Goal: Task Accomplishment & Management: Manage account settings

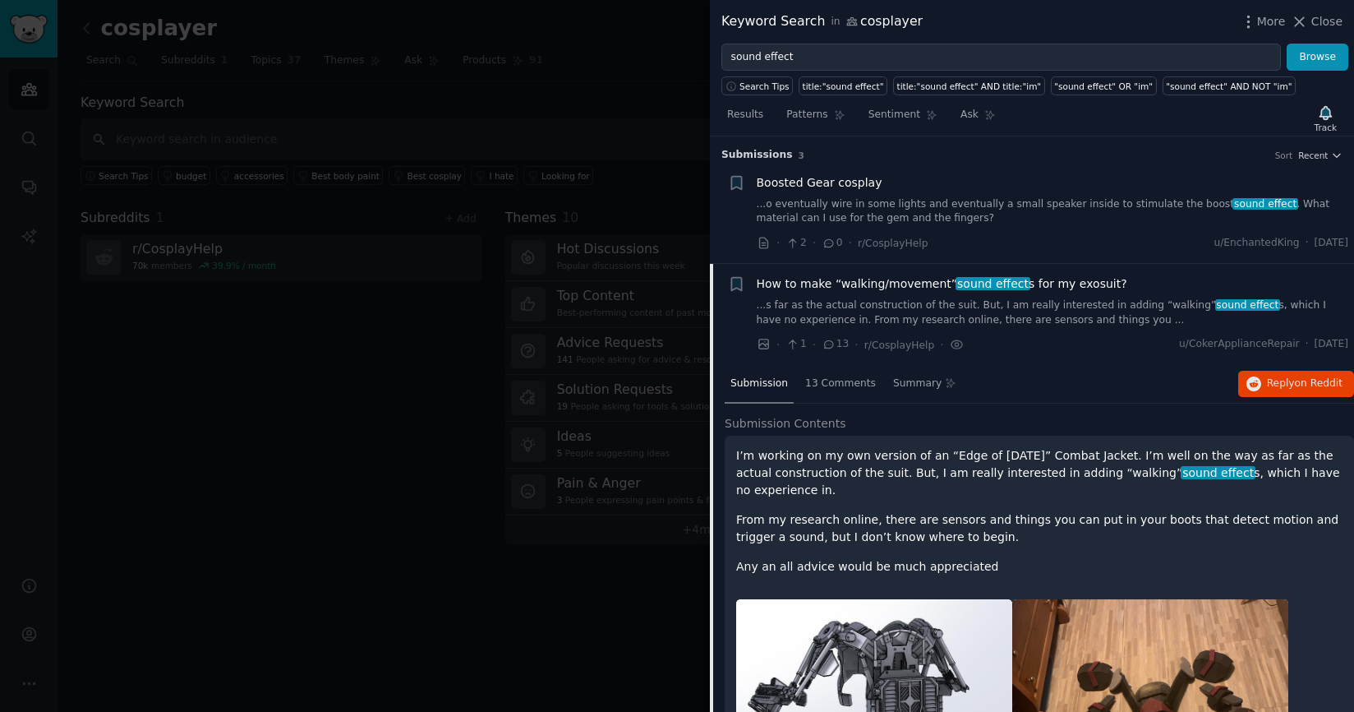
click at [546, 191] on div at bounding box center [677, 356] width 1354 height 712
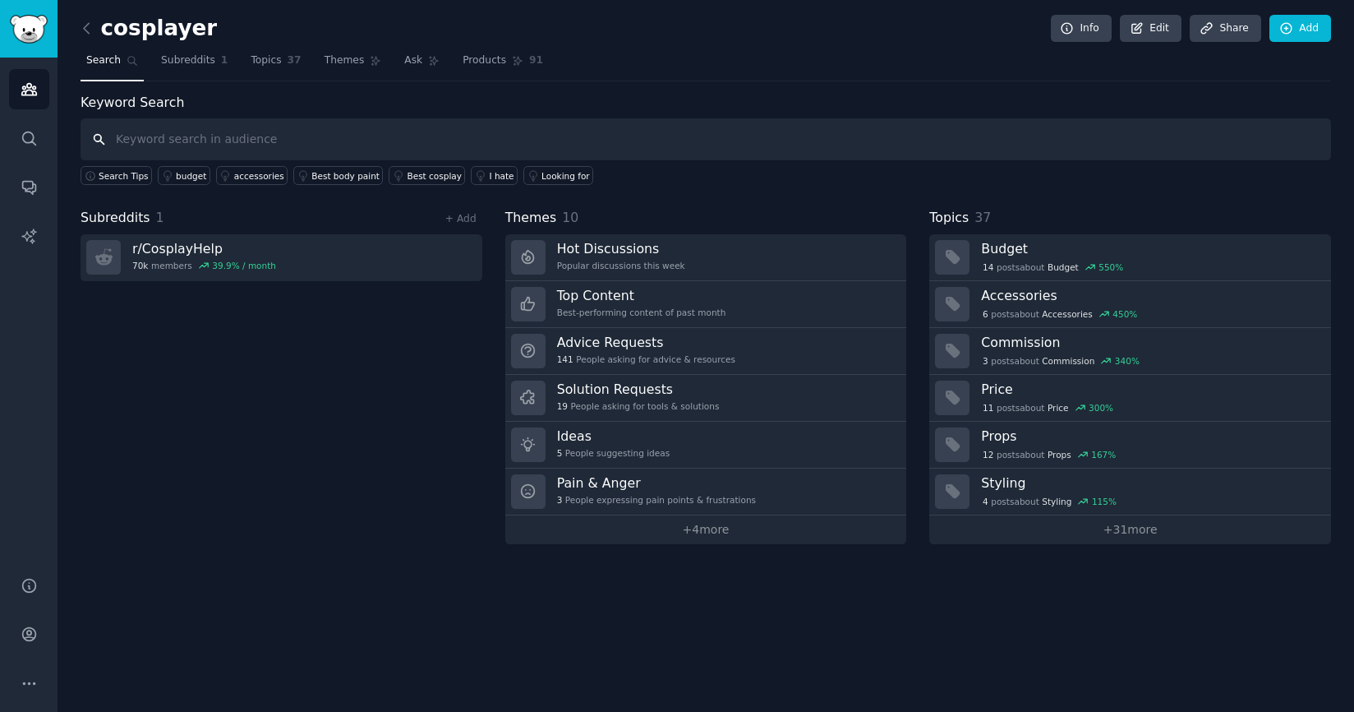
click at [248, 141] on input "text" at bounding box center [706, 139] width 1251 height 42
click at [286, 141] on input "text" at bounding box center [706, 139] width 1251 height 42
click at [321, 134] on input "text" at bounding box center [706, 139] width 1251 height 42
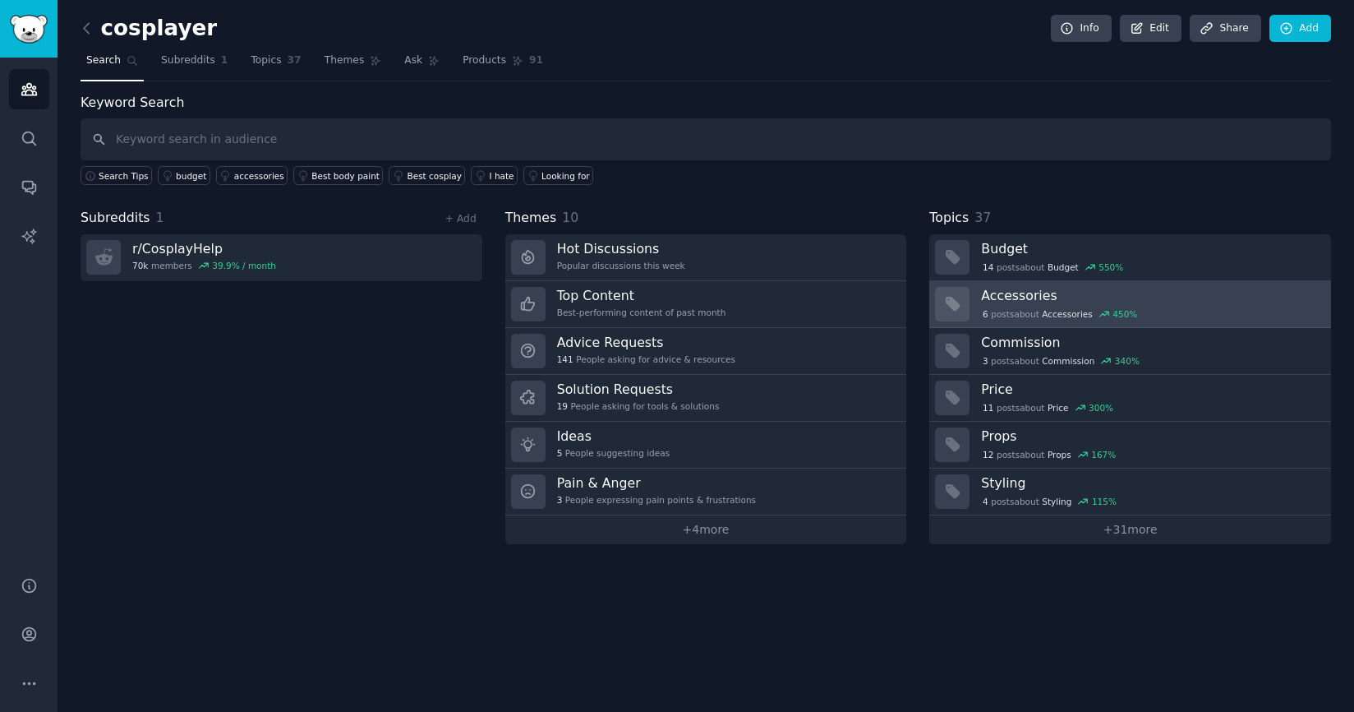
click at [1062, 294] on h3 "Accessories" at bounding box center [1150, 295] width 339 height 17
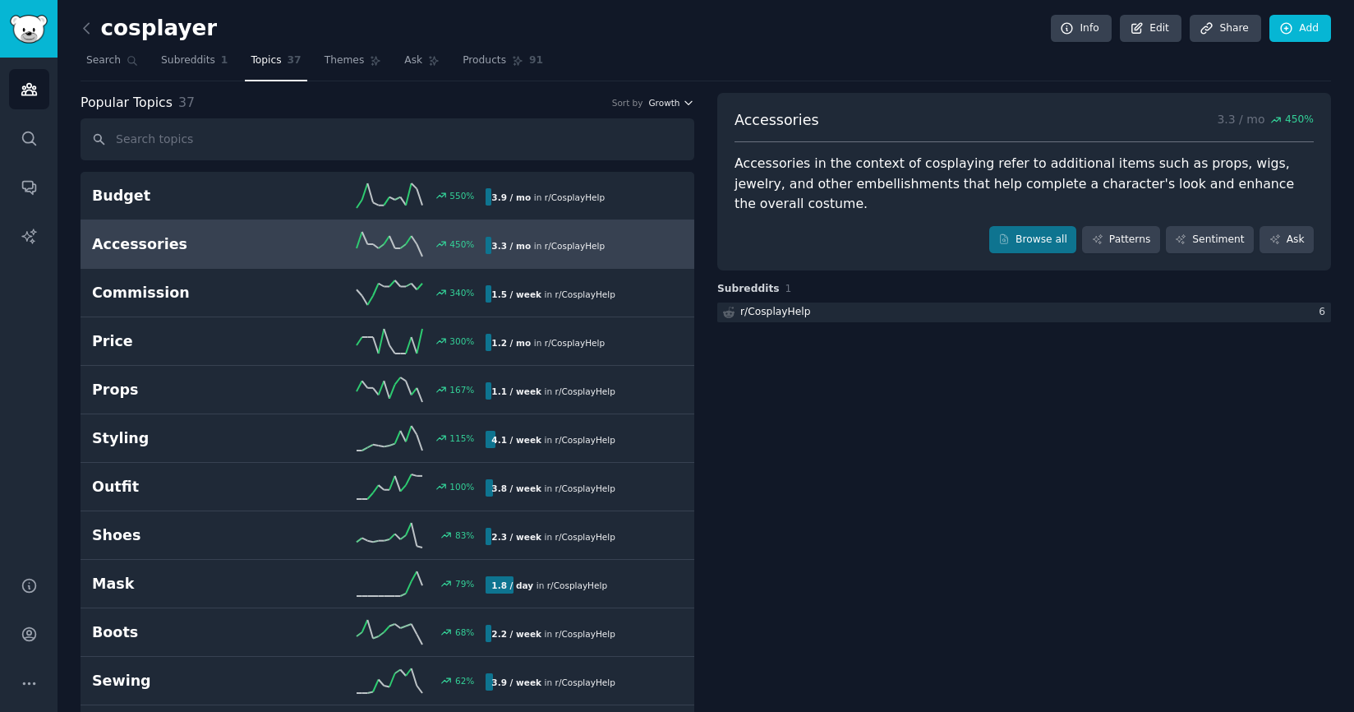
click at [689, 99] on icon "button" at bounding box center [689, 103] width 12 height 12
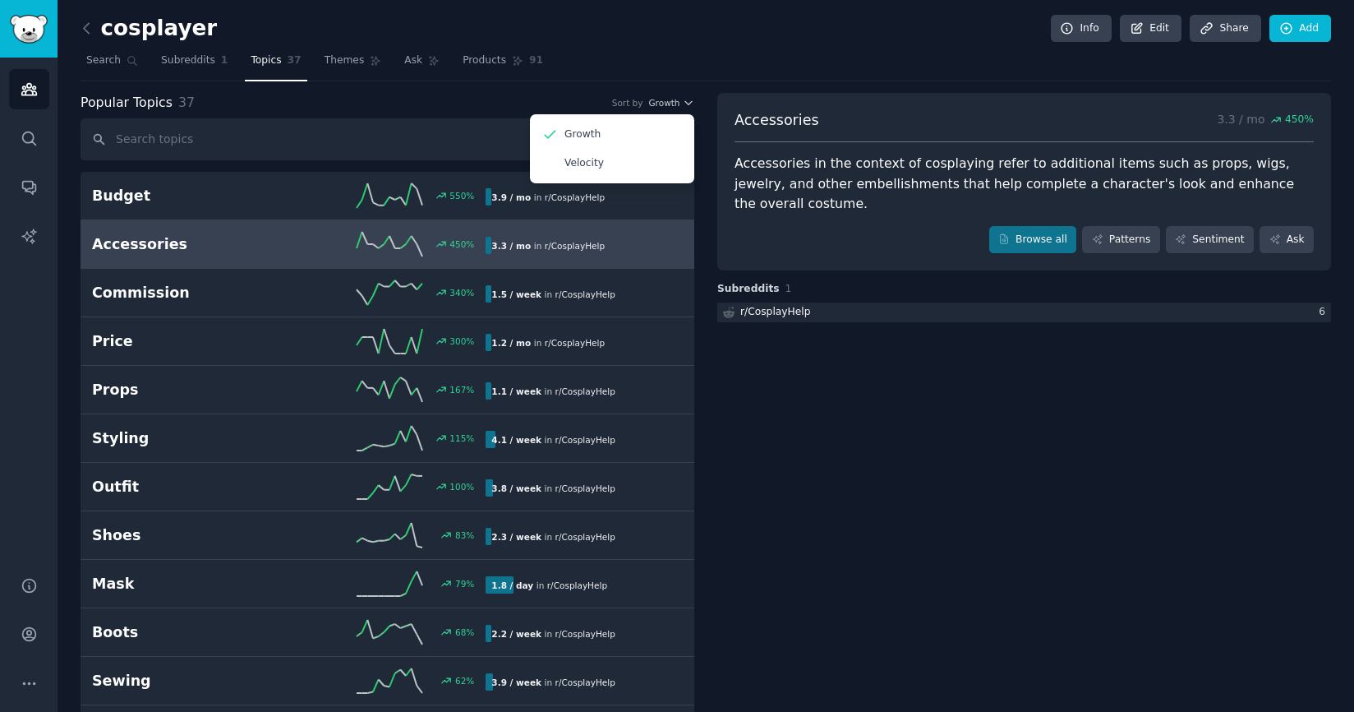
click at [697, 44] on div "cosplayer Info Edit Share Add" at bounding box center [706, 32] width 1251 height 34
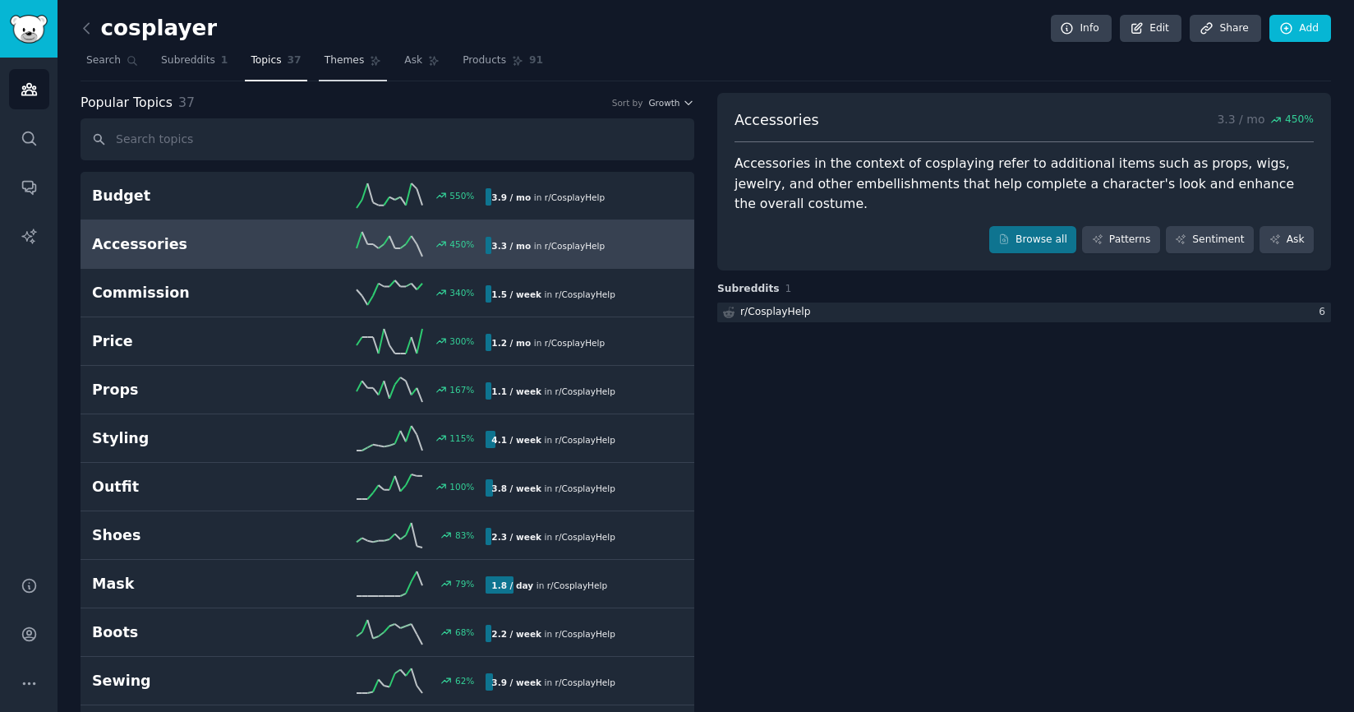
click at [352, 63] on span "Themes" at bounding box center [345, 60] width 40 height 15
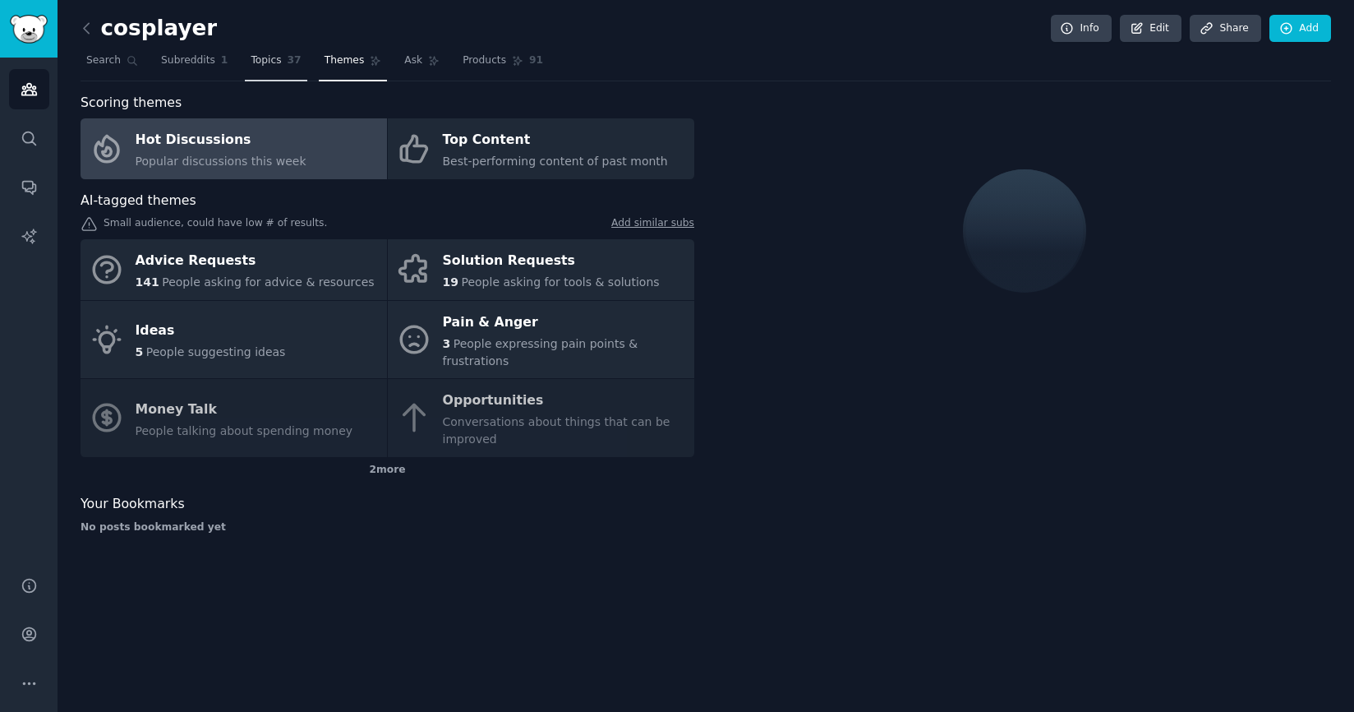
click at [273, 67] on span "Topics" at bounding box center [266, 60] width 30 height 15
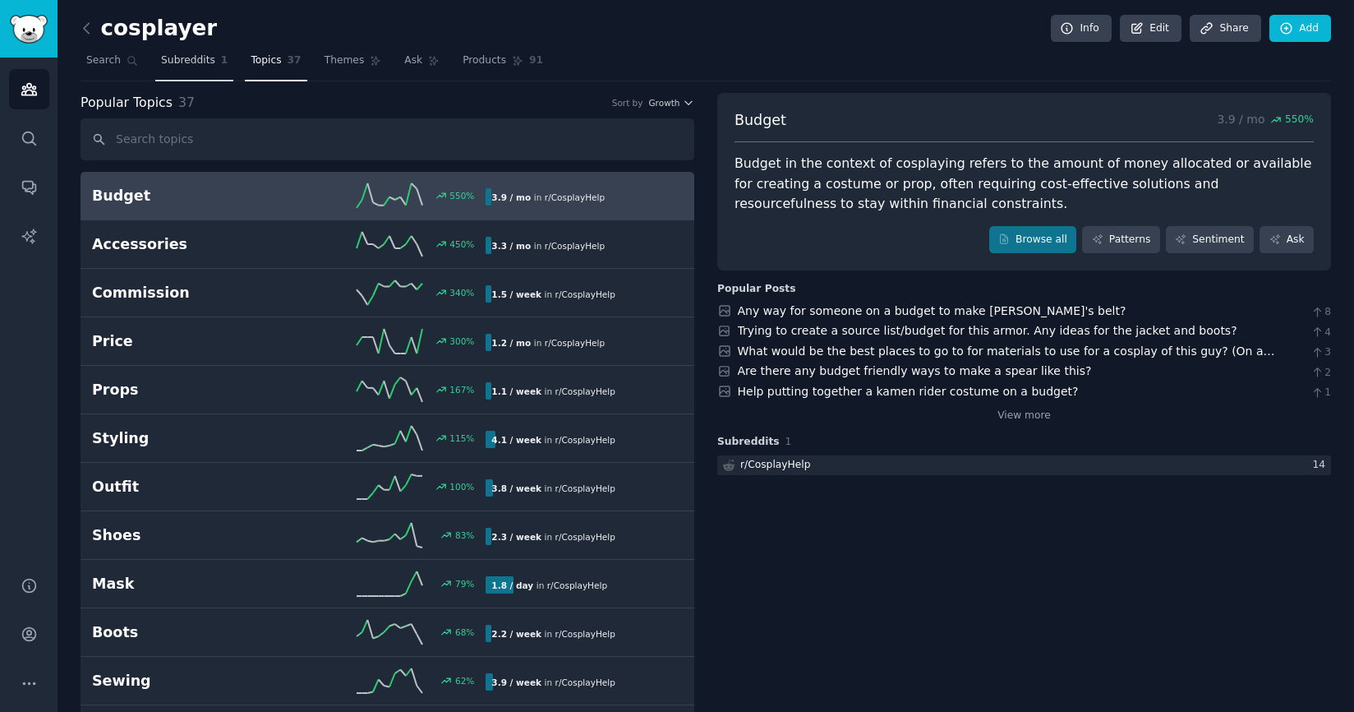
click at [179, 73] on link "Subreddits 1" at bounding box center [194, 65] width 78 height 34
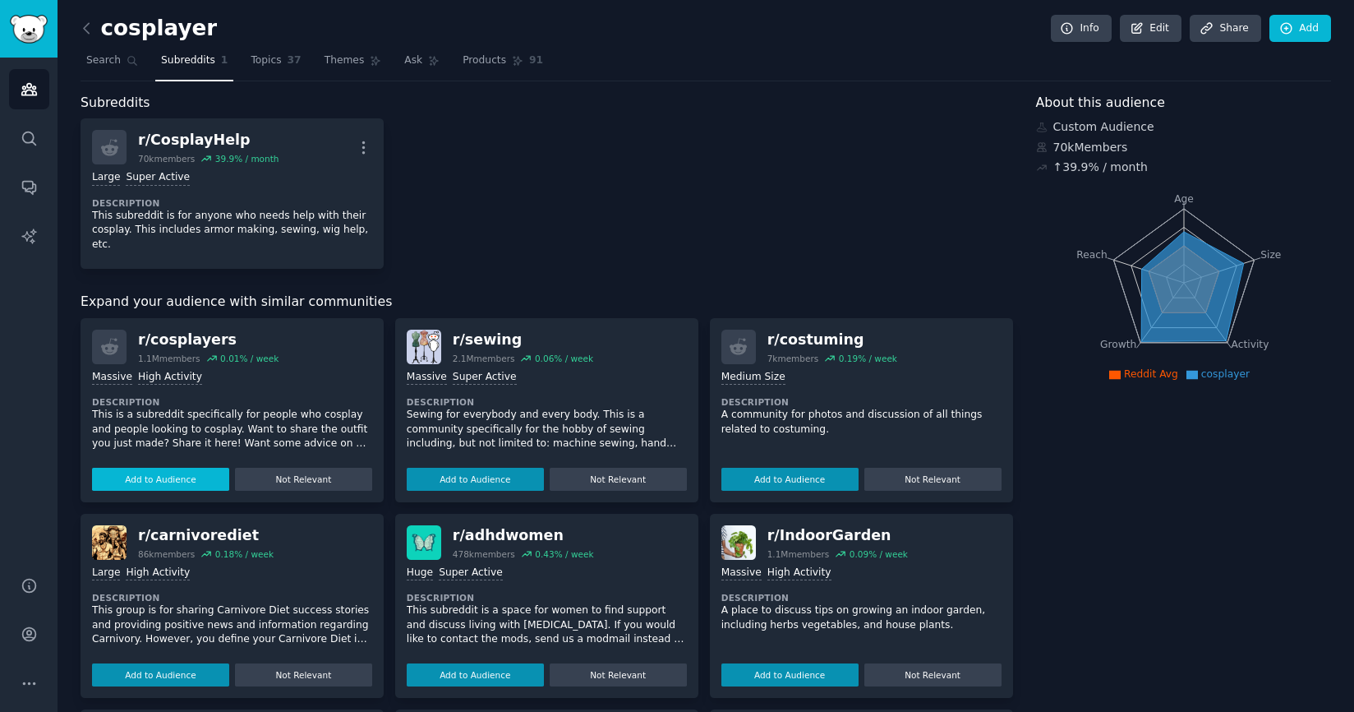
click at [174, 468] on button "Add to Audience" at bounding box center [160, 479] width 137 height 23
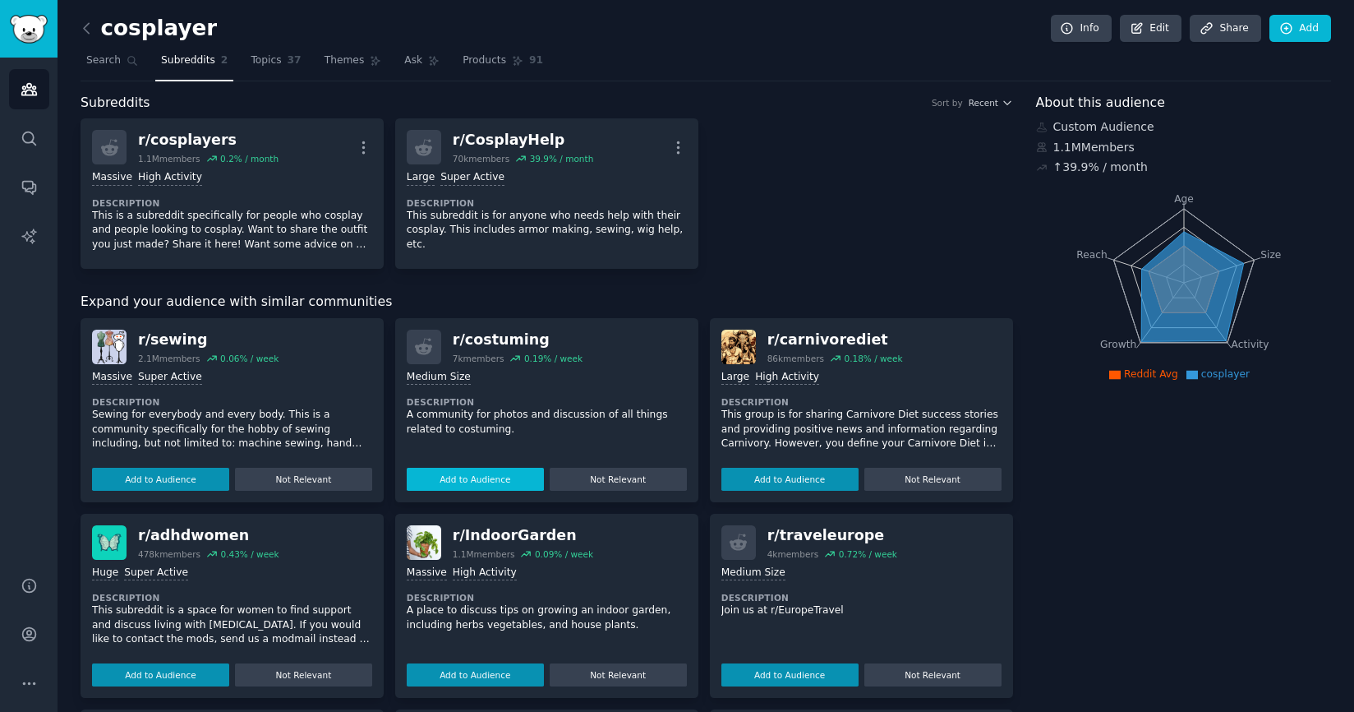
click at [468, 485] on button "Add to Audience" at bounding box center [475, 479] width 137 height 23
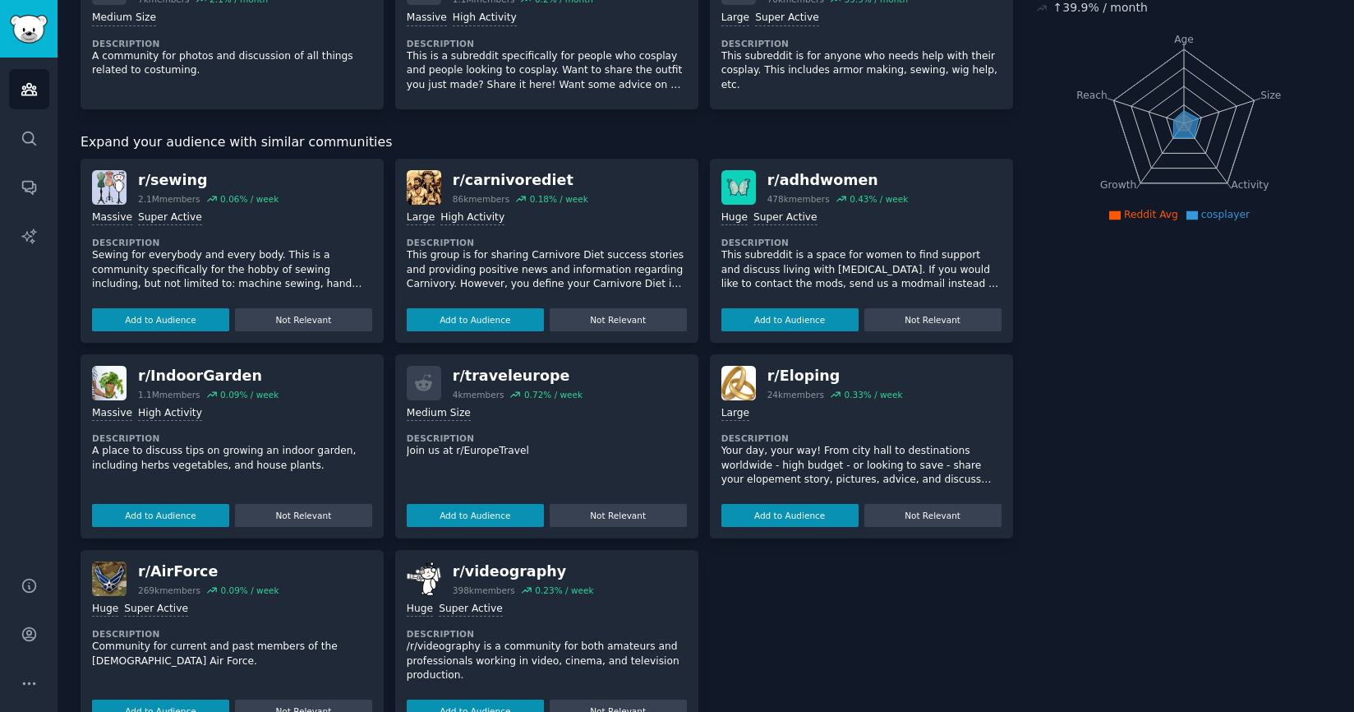
scroll to position [192, 0]
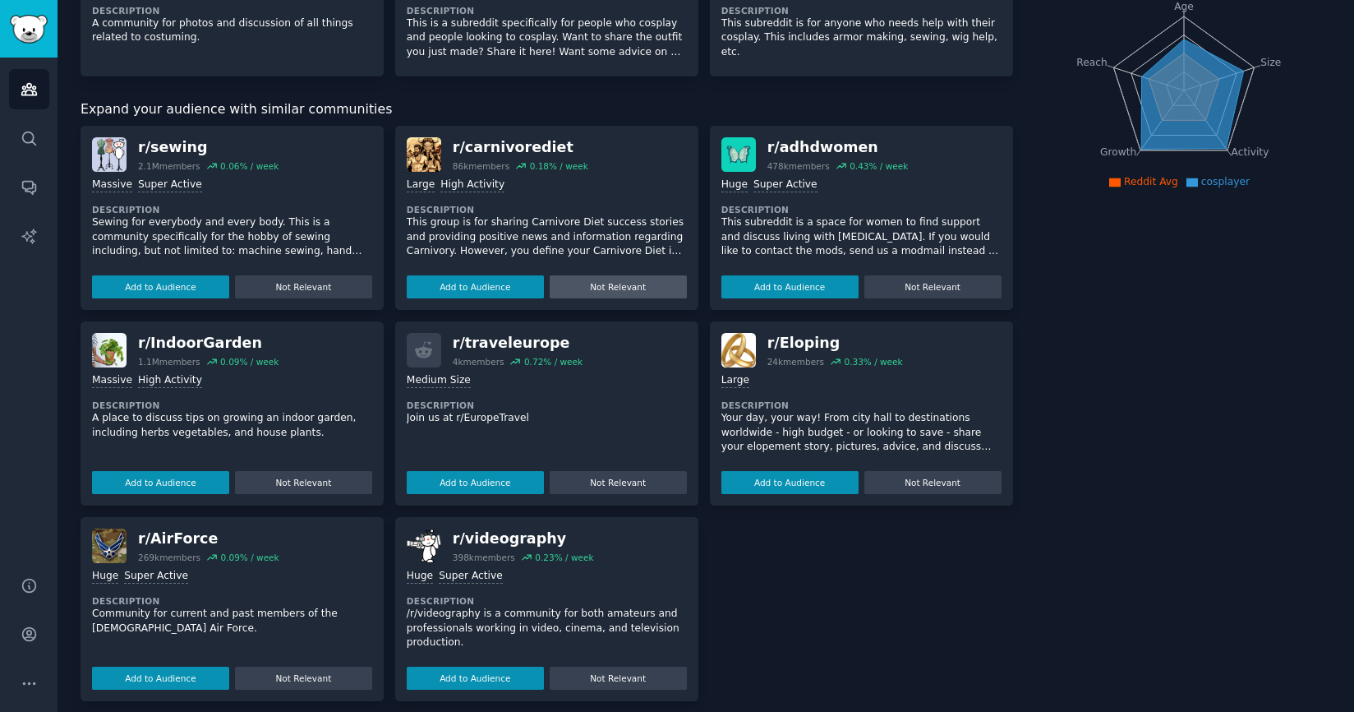
click at [628, 286] on button "Not Relevant" at bounding box center [618, 286] width 137 height 23
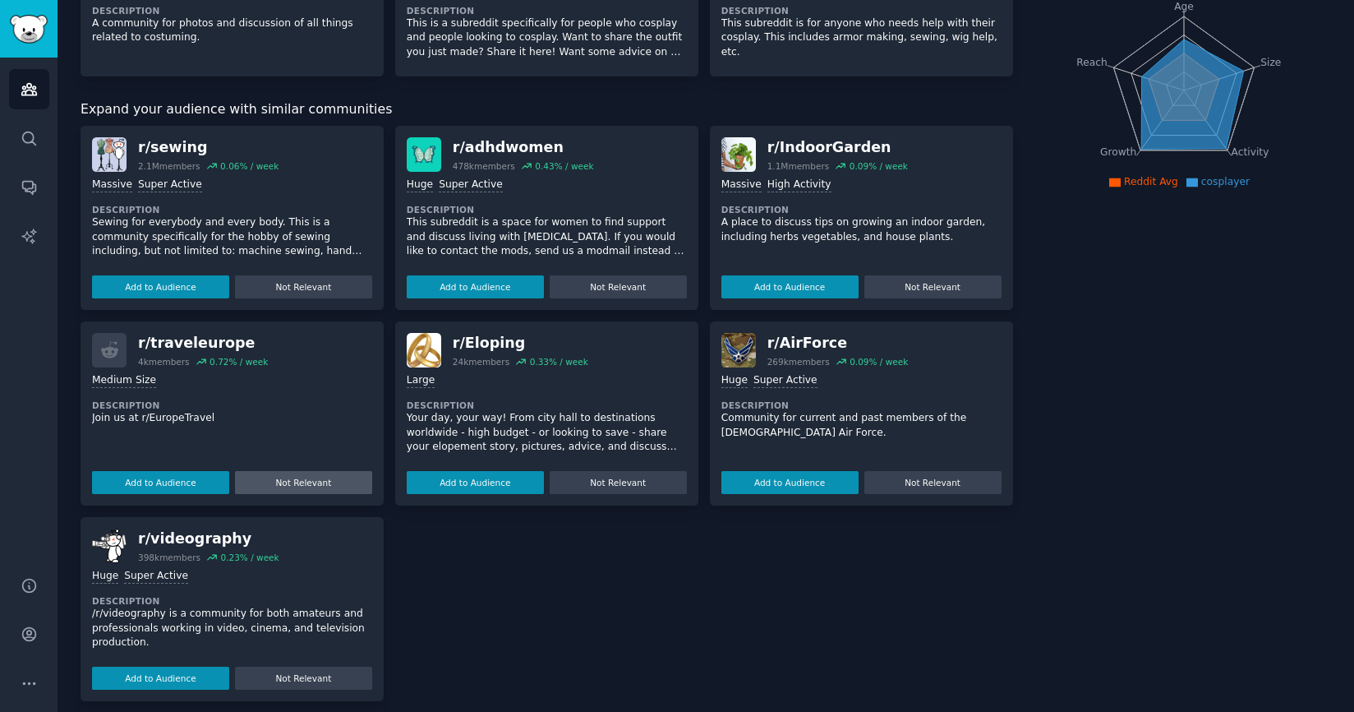
click at [289, 488] on button "Not Relevant" at bounding box center [303, 482] width 137 height 23
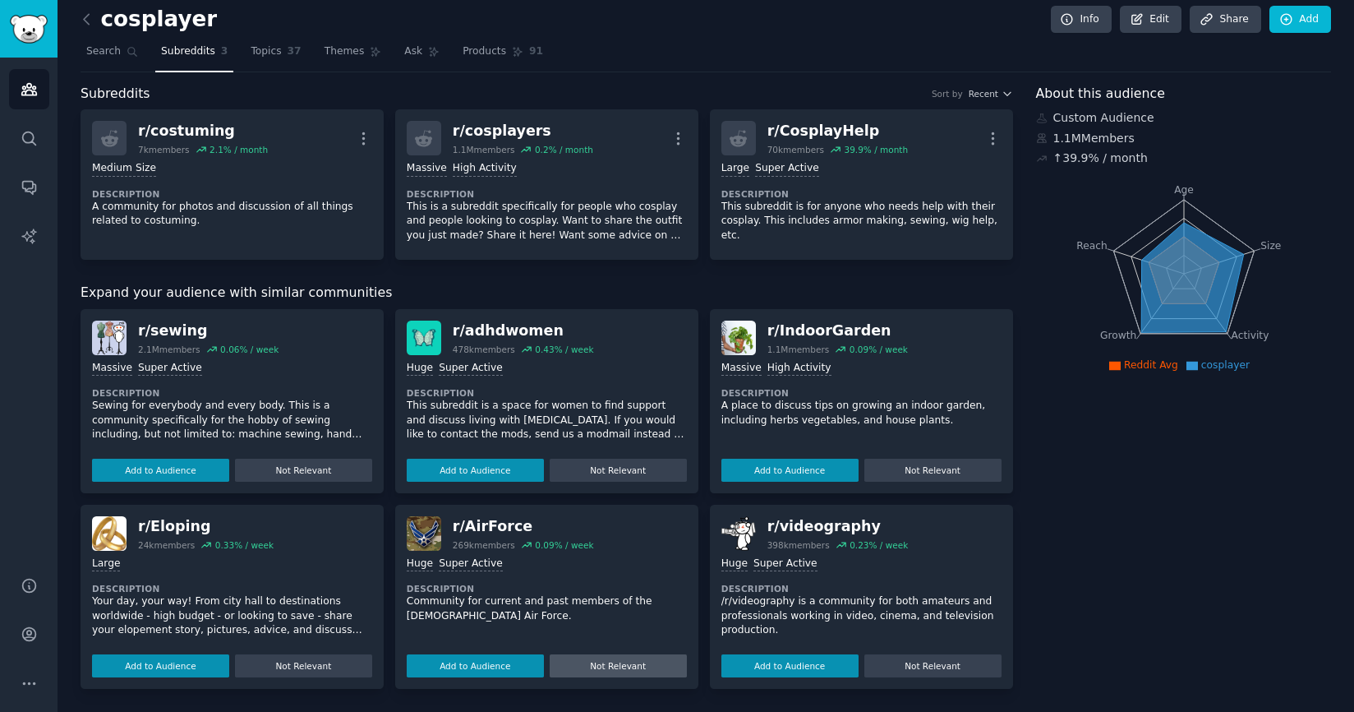
click at [617, 654] on button "Not Relevant" at bounding box center [618, 665] width 137 height 23
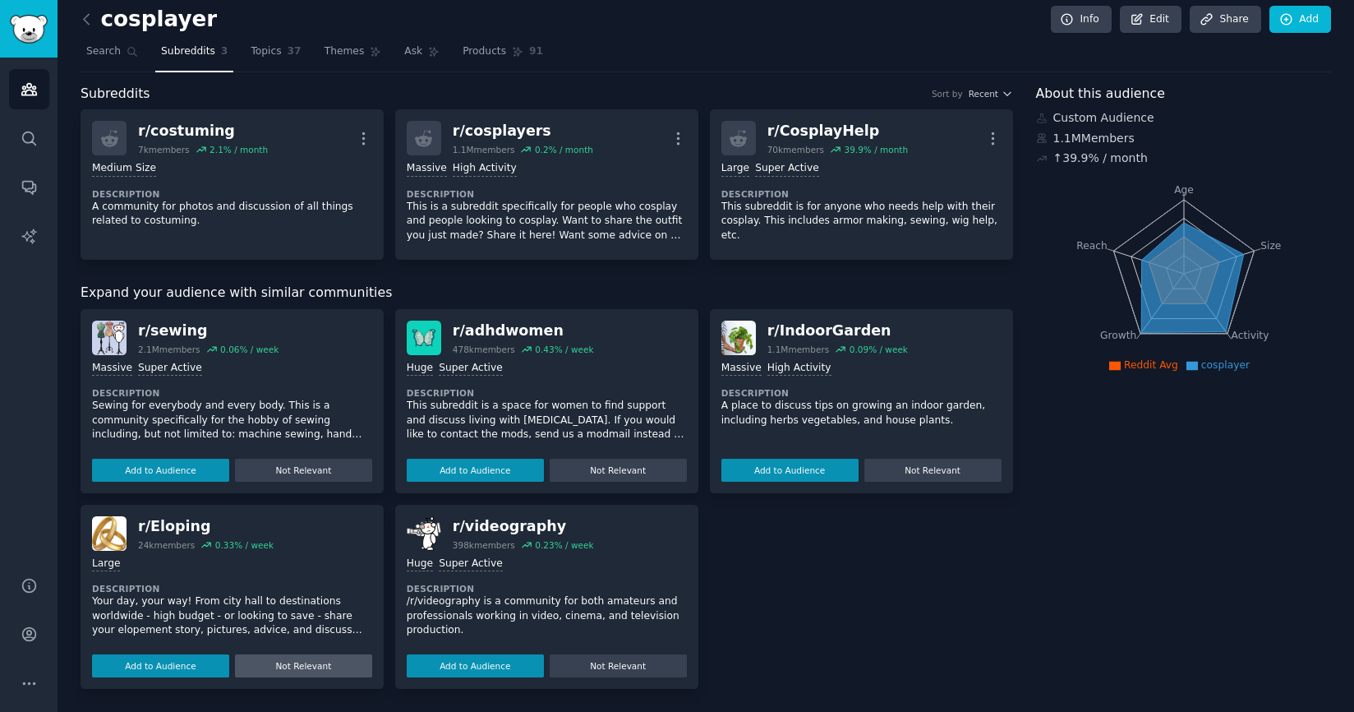
click at [301, 660] on button "Not Relevant" at bounding box center [303, 665] width 137 height 23
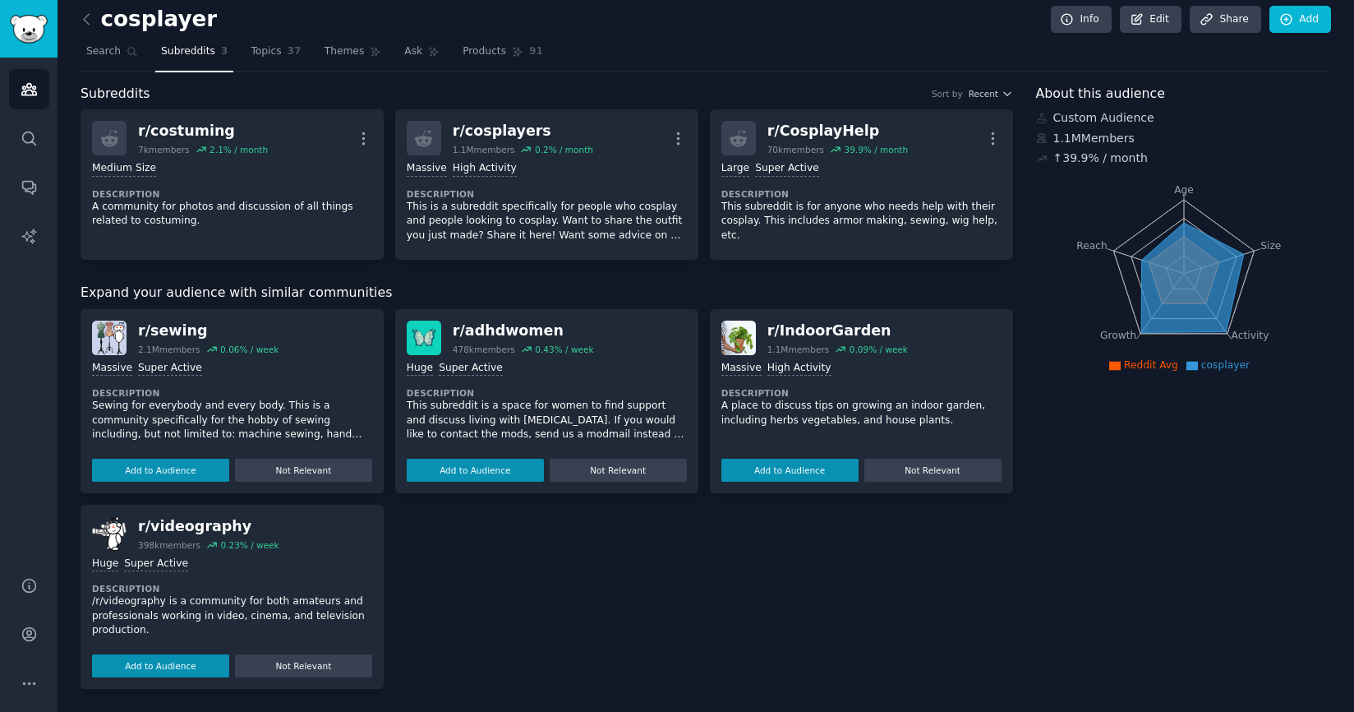
scroll to position [0, 0]
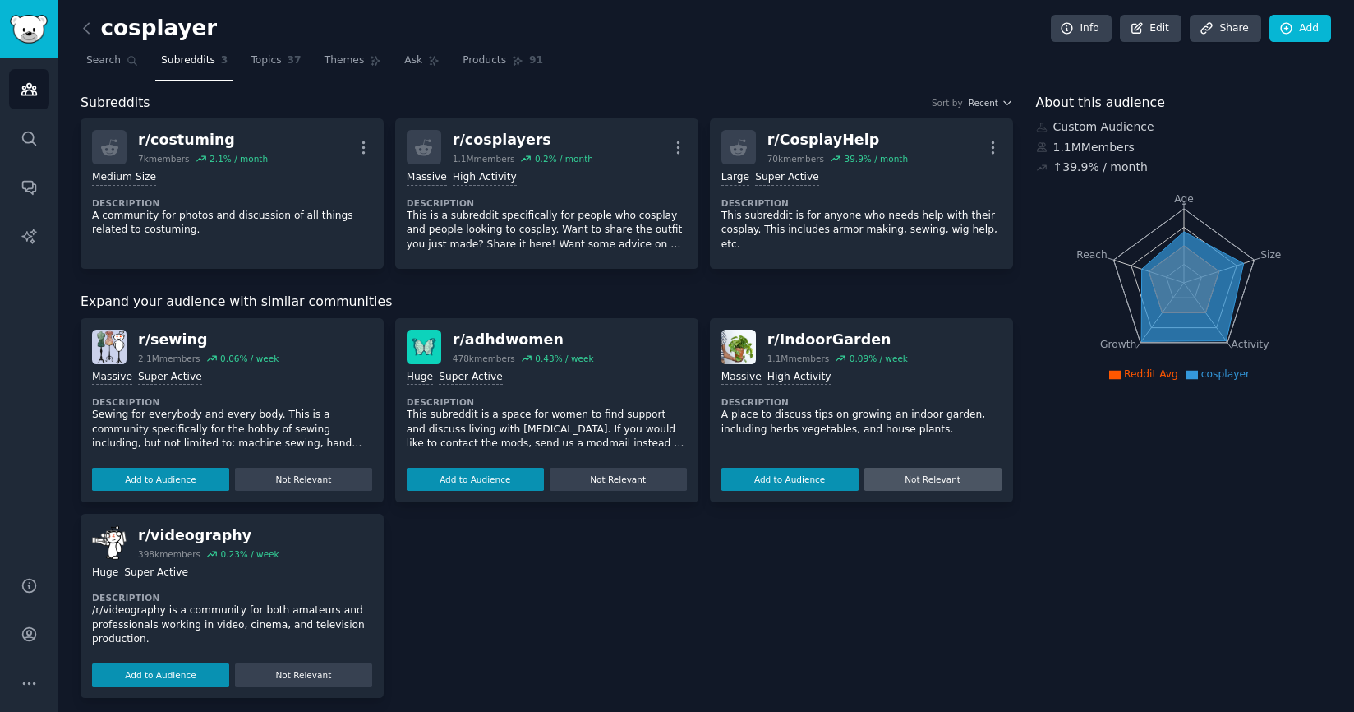
click at [924, 480] on button "Not Relevant" at bounding box center [932, 479] width 137 height 23
